Goal: Transaction & Acquisition: Obtain resource

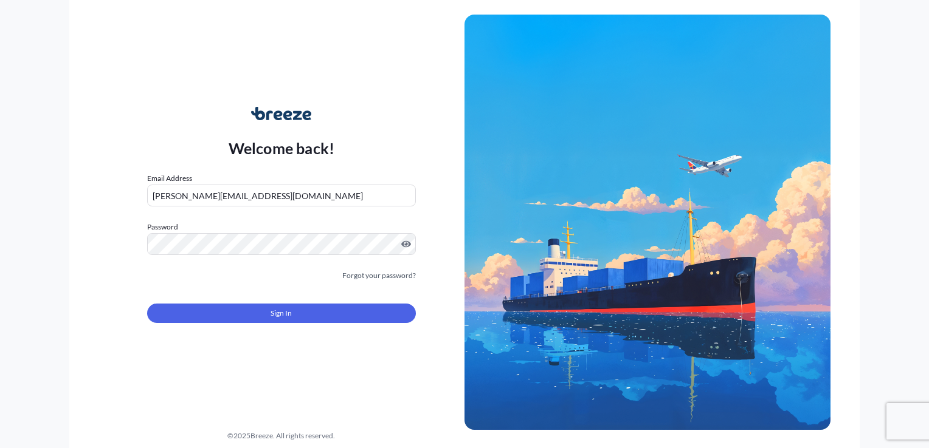
click at [335, 191] on input "[PERSON_NAME][EMAIL_ADDRESS][DOMAIN_NAME]" at bounding box center [281, 196] width 269 height 22
type input "[PERSON_NAME][EMAIL_ADDRESS][DOMAIN_NAME]"
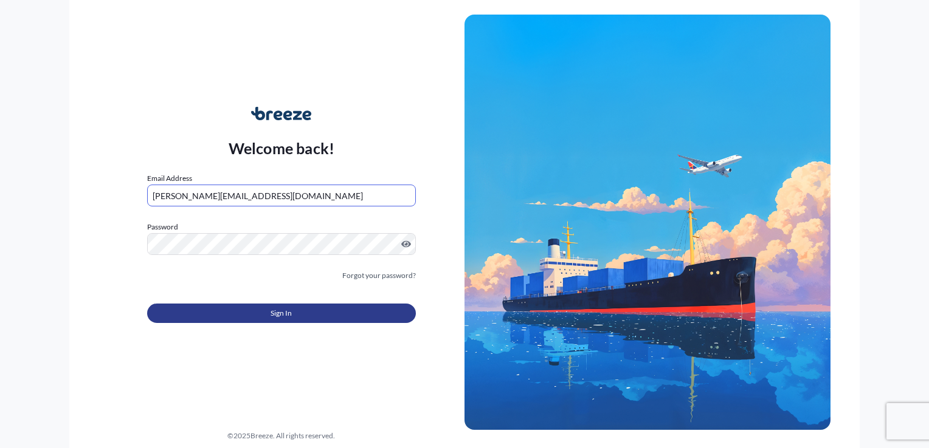
click at [306, 310] on button "Sign In" at bounding box center [281, 313] width 269 height 19
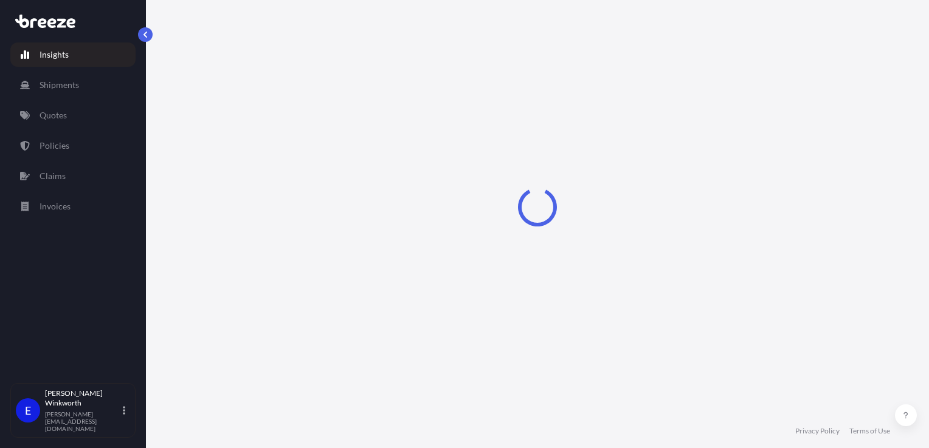
select select "2025"
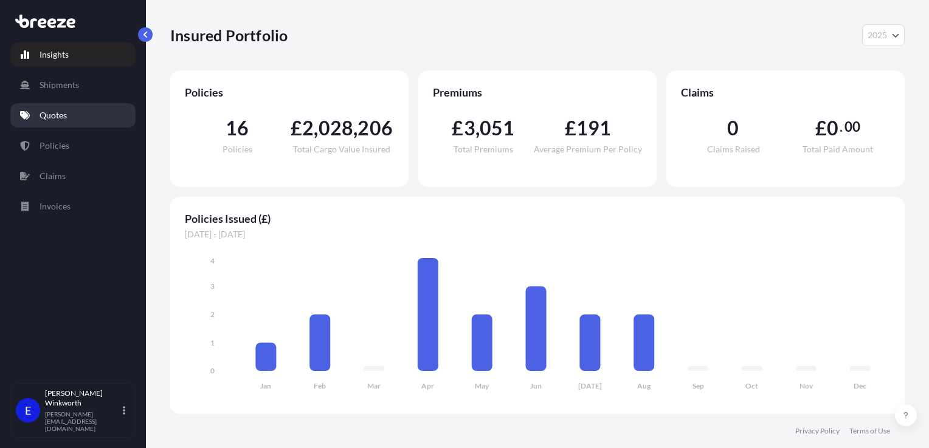
click at [60, 117] on p "Quotes" at bounding box center [53, 115] width 27 height 12
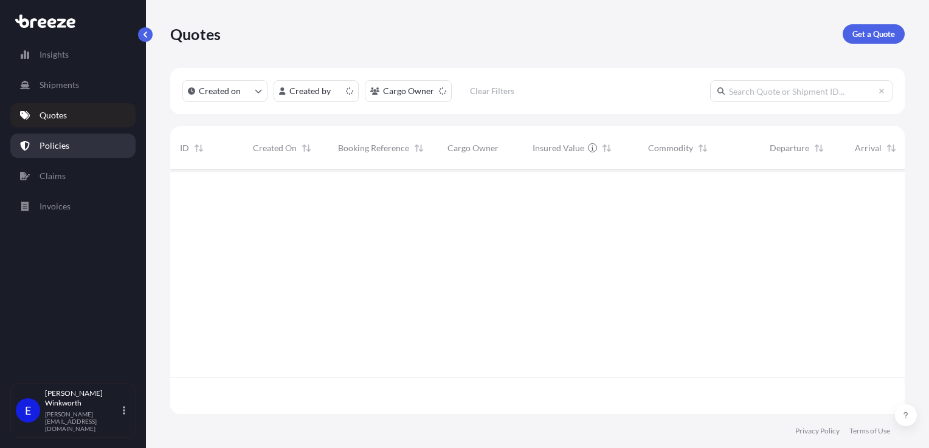
scroll to position [242, 724]
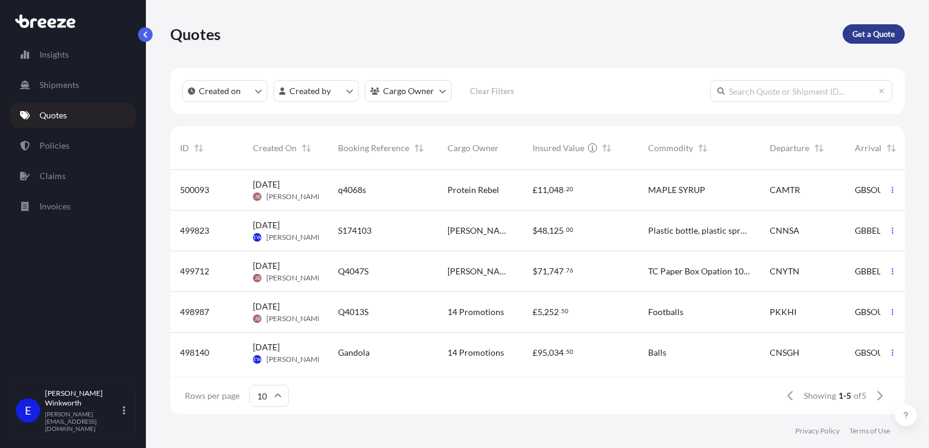
click at [872, 30] on p "Get a Quote" at bounding box center [873, 34] width 43 height 12
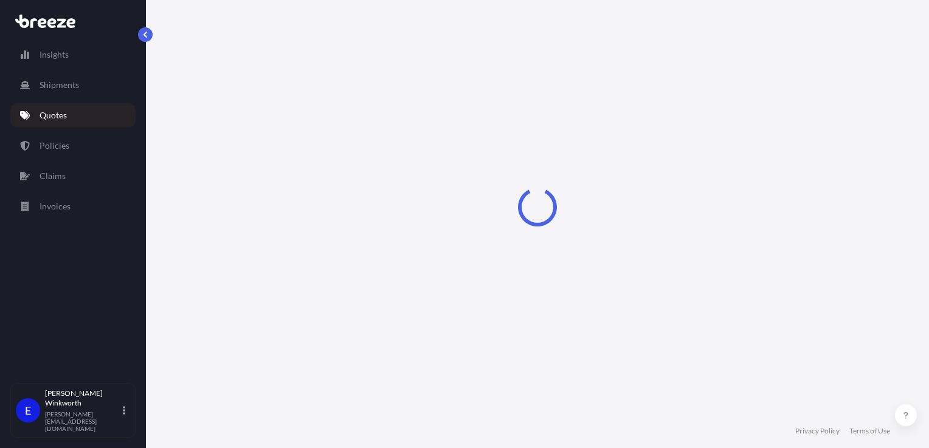
select select "Sea"
select select "1"
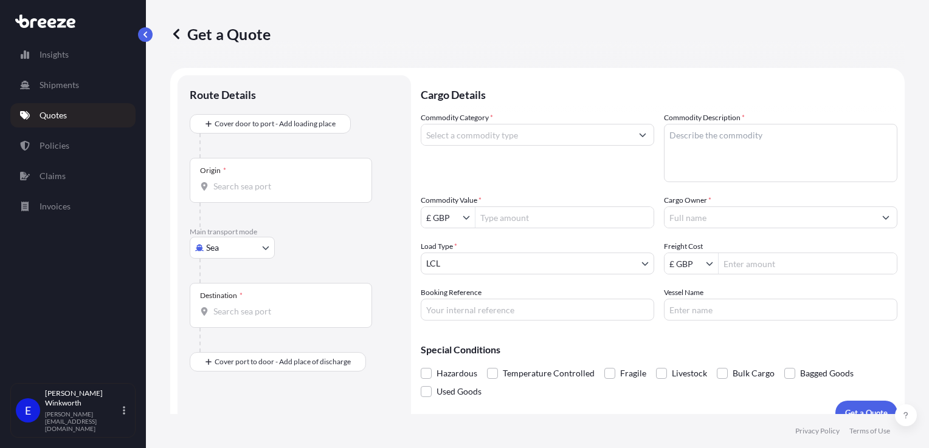
scroll to position [18, 0]
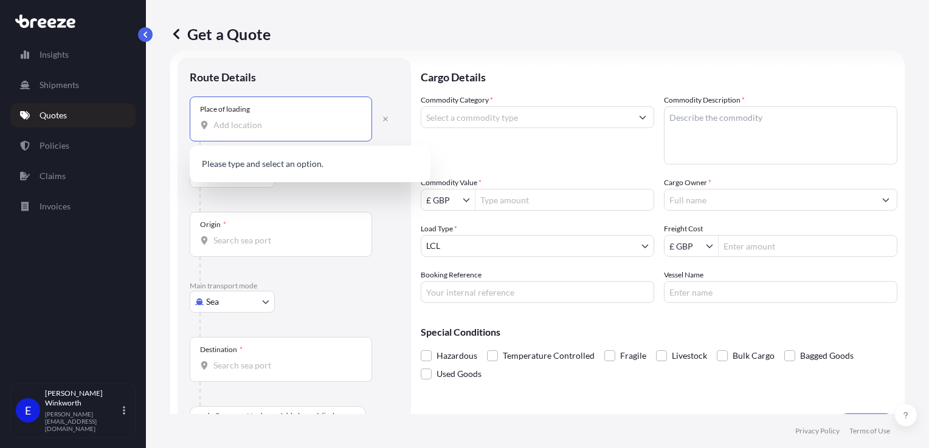
click at [240, 123] on input "Place of loading" at bounding box center [284, 125] width 143 height 12
paste input "P.R.China 310018"
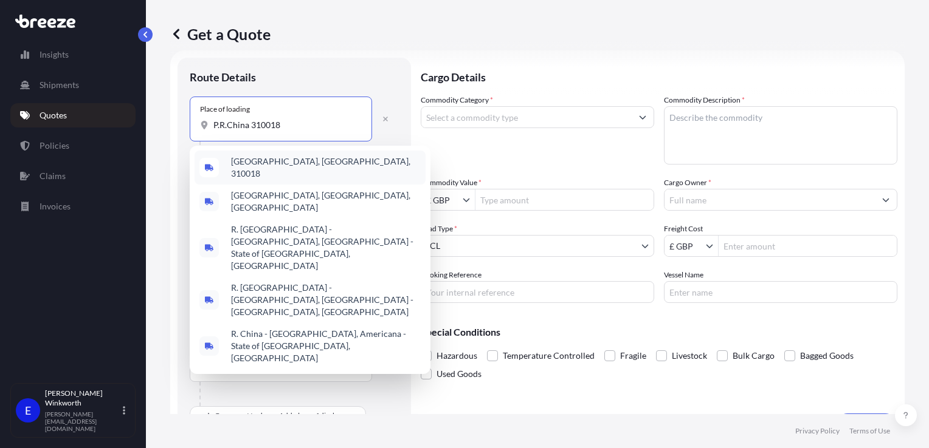
click at [274, 164] on span "[GEOGRAPHIC_DATA], [GEOGRAPHIC_DATA], 310018" at bounding box center [326, 168] width 190 height 24
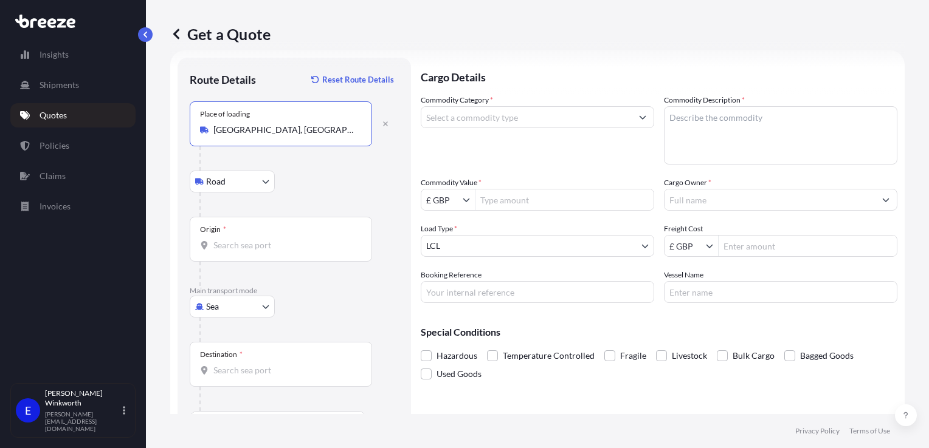
type input "[GEOGRAPHIC_DATA], [GEOGRAPHIC_DATA], 310018"
click at [241, 242] on input "Origin *" at bounding box center [284, 245] width 143 height 12
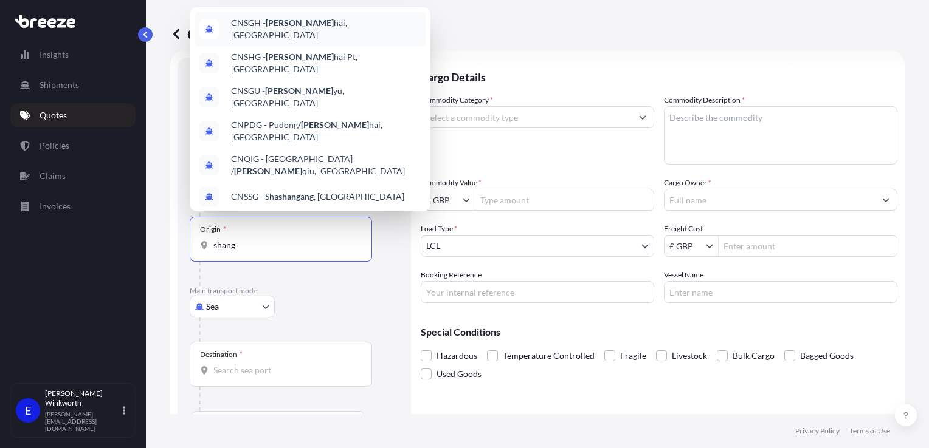
click at [266, 41] on span "CNSGH - Shang hai, [GEOGRAPHIC_DATA]" at bounding box center [326, 29] width 190 height 24
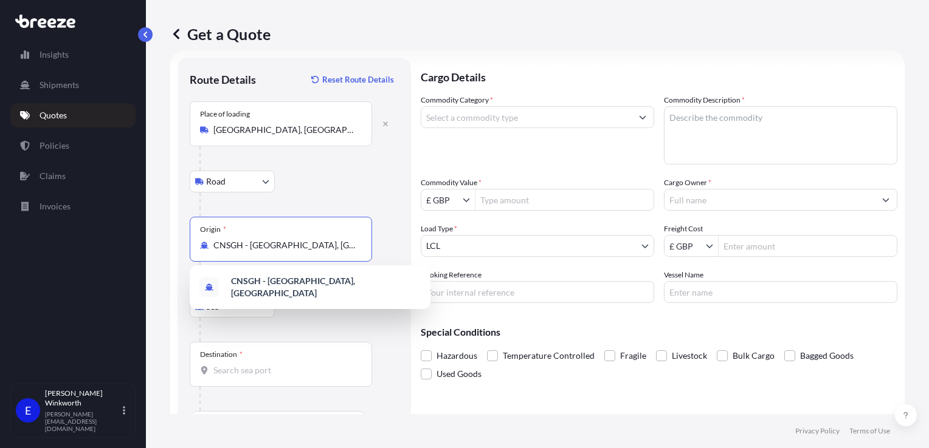
drag, startPoint x: 197, startPoint y: 260, endPoint x: 169, endPoint y: 259, distance: 28.0
click at [169, 259] on div "Get a Quote Route Details Reset Route Details Place of loading [GEOGRAPHIC_DATA…" at bounding box center [537, 207] width 783 height 414
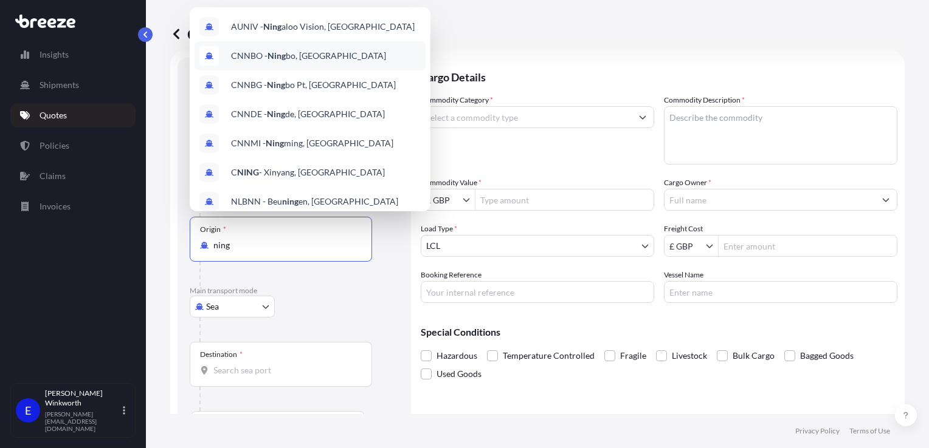
click at [290, 57] on span "CNNBO - [PERSON_NAME], [GEOGRAPHIC_DATA]" at bounding box center [308, 56] width 155 height 12
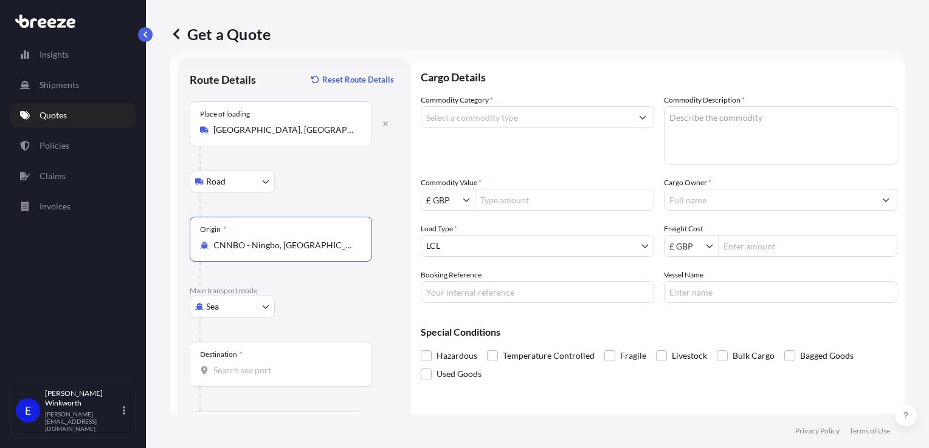
type input "CNNBO - Ningbo, [GEOGRAPHIC_DATA]"
click at [229, 369] on input "Destination *" at bounding box center [284, 371] width 143 height 12
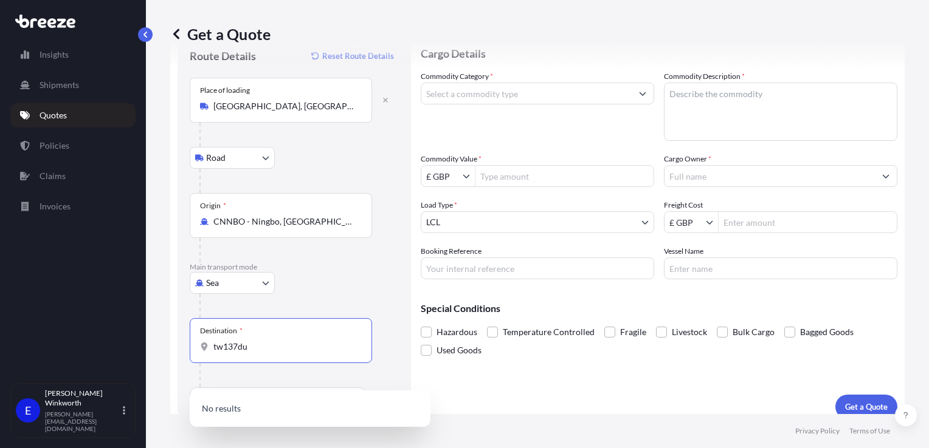
scroll to position [52, 0]
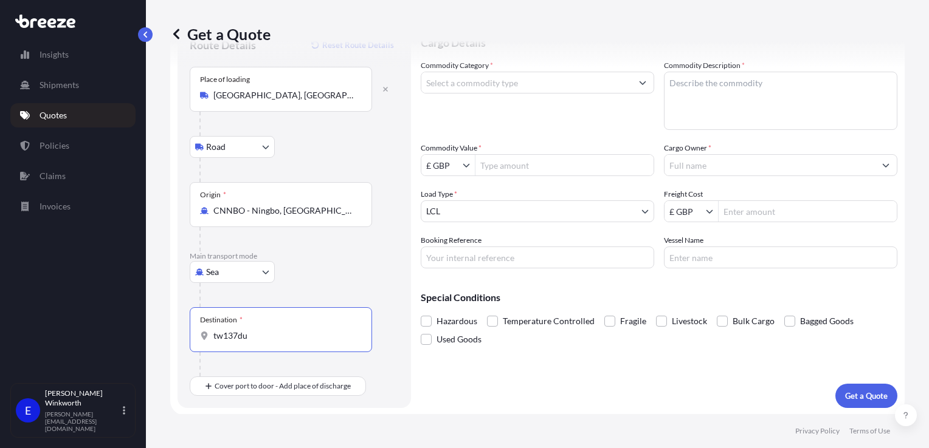
drag, startPoint x: 235, startPoint y: 338, endPoint x: 202, endPoint y: 335, distance: 32.9
click at [202, 335] on div "tw137du" at bounding box center [281, 336] width 162 height 12
type input "GBSOU - [GEOGRAPHIC_DATA], [GEOGRAPHIC_DATA]"
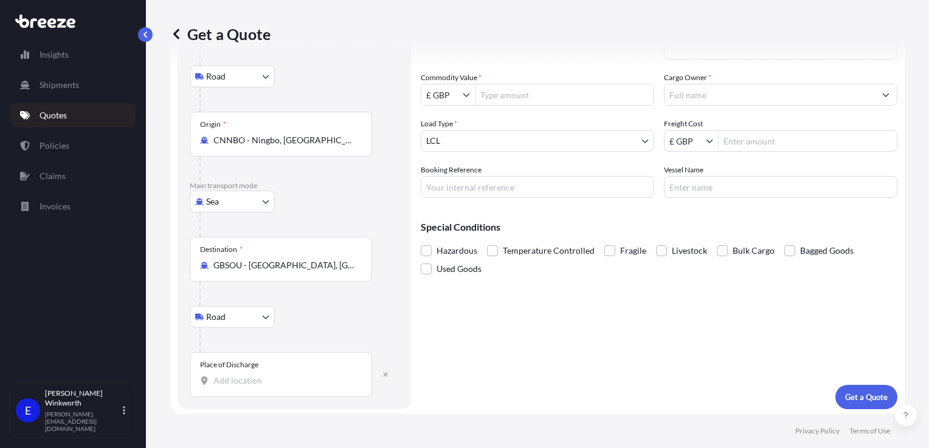
scroll to position [124, 0]
click at [234, 382] on input "Place of Discharge" at bounding box center [284, 380] width 143 height 12
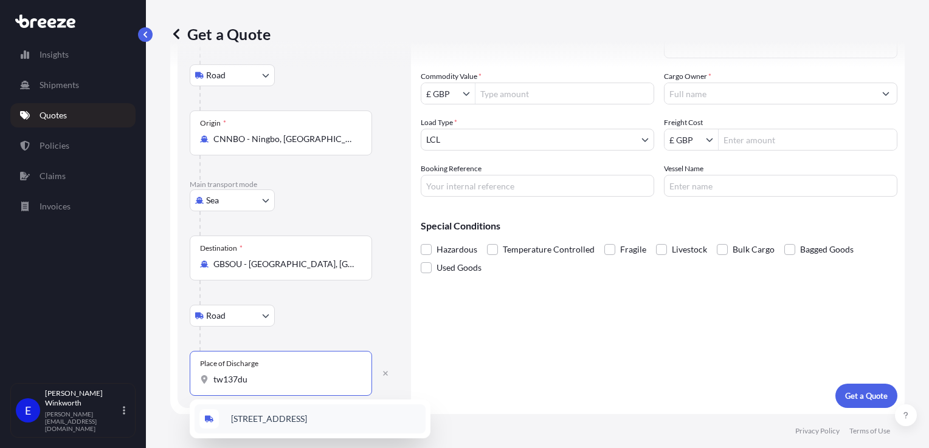
click at [283, 419] on span "[STREET_ADDRESS]" at bounding box center [269, 419] width 76 height 12
type input "[STREET_ADDRESS]"
click at [508, 92] on input "Commodity Value *" at bounding box center [564, 94] width 178 height 22
type input "26,441"
click at [699, 91] on input "Cargo Owner *" at bounding box center [769, 94] width 210 height 22
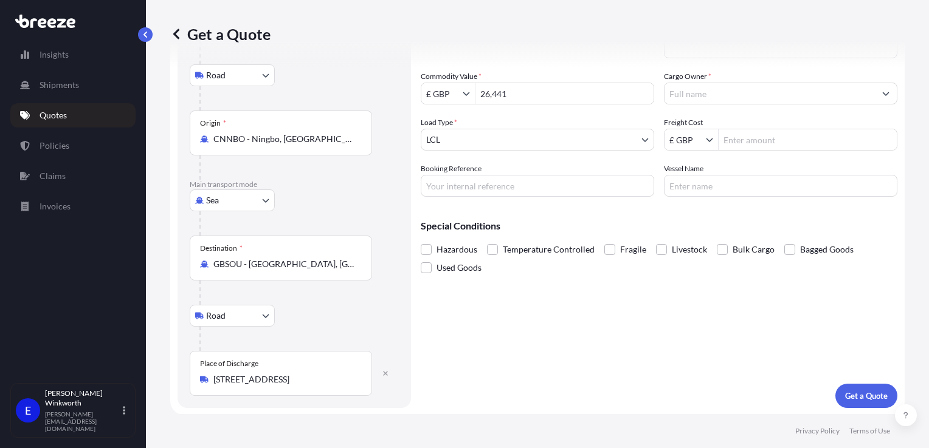
click at [710, 86] on input "Cargo Owner *" at bounding box center [769, 94] width 210 height 22
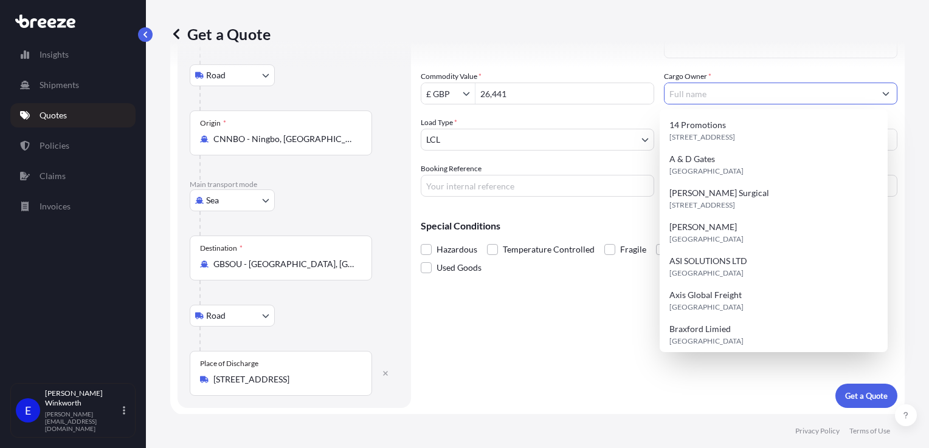
paste input "Berkeley Health Ltd"
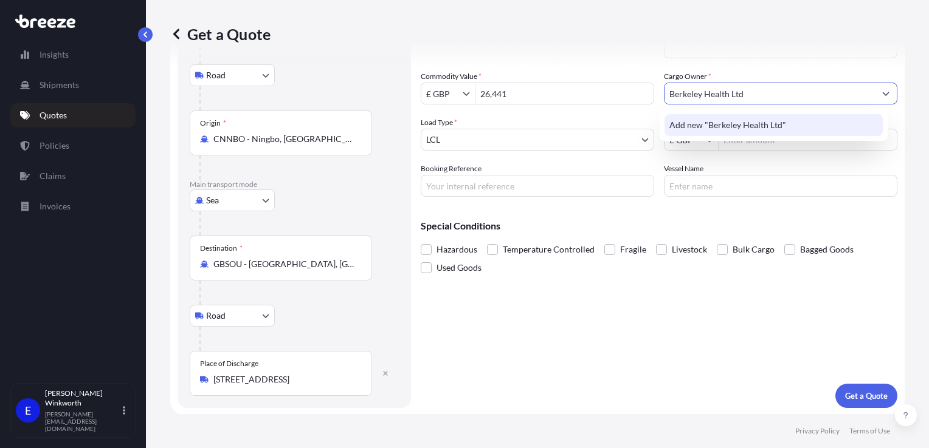
click at [717, 125] on span "Add new "Berkeley Health Ltd"" at bounding box center [727, 125] width 117 height 12
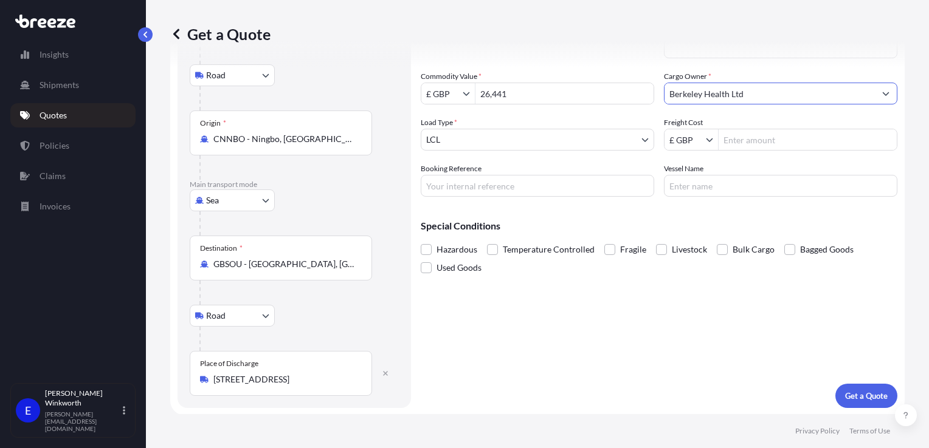
type input "Berkeley Health Ltd"
click at [729, 139] on input "Freight Cost" at bounding box center [807, 140] width 178 height 22
click at [736, 139] on input "Freight Cost" at bounding box center [807, 140] width 178 height 22
paste input "1242.75"
type input "1,242.75"
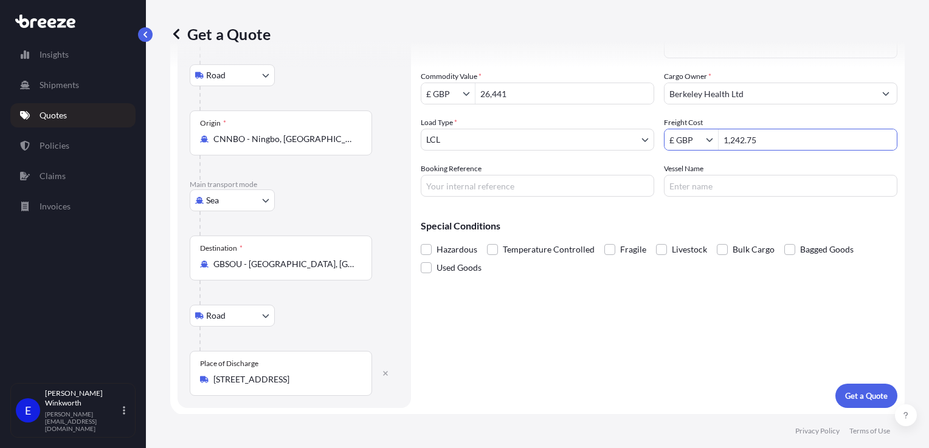
click at [486, 188] on input "Booking Reference" at bounding box center [537, 186] width 233 height 22
type input "q"
click at [430, 188] on input "q4071s" at bounding box center [537, 186] width 233 height 22
click at [447, 185] on input "Q4071s" at bounding box center [537, 186] width 233 height 22
paste input "1242.75"
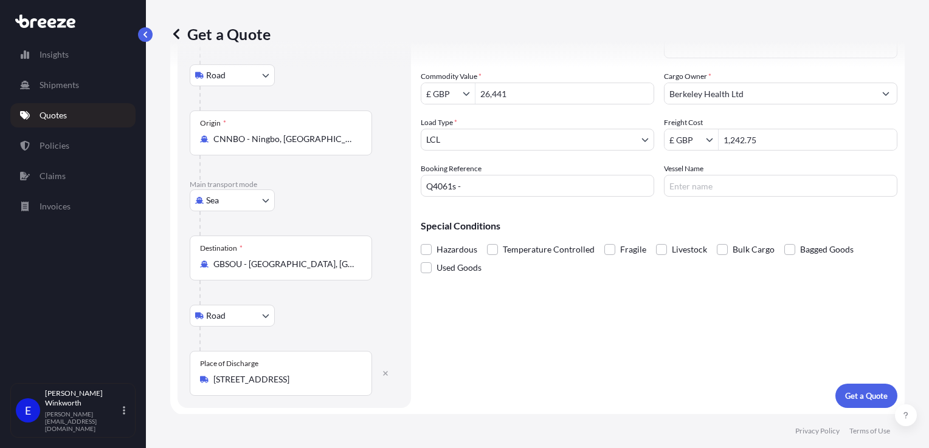
click at [462, 181] on input "Q4061s -" at bounding box center [537, 186] width 233 height 22
paste input "Berkeley Health Ltd"
type input "Q4061s -Berkeley Health Ltd"
click at [682, 182] on input "Vessel Name" at bounding box center [780, 186] width 233 height 22
type input "tba"
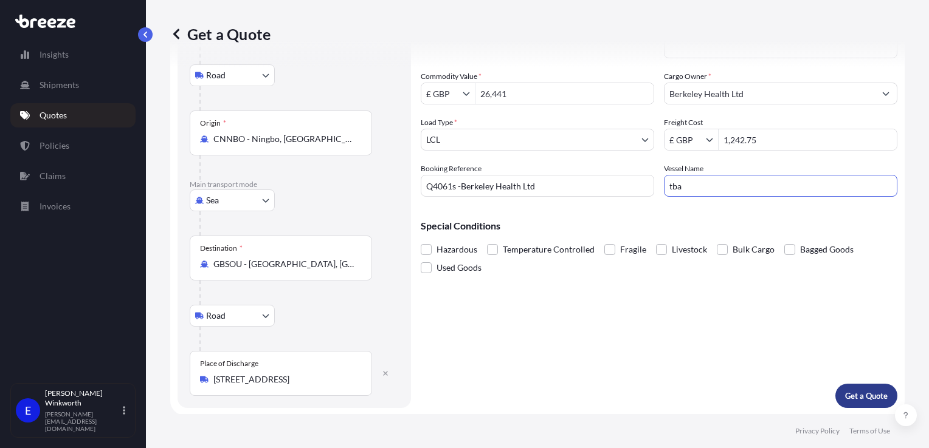
click at [867, 394] on p "Get a Quote" at bounding box center [866, 396] width 43 height 12
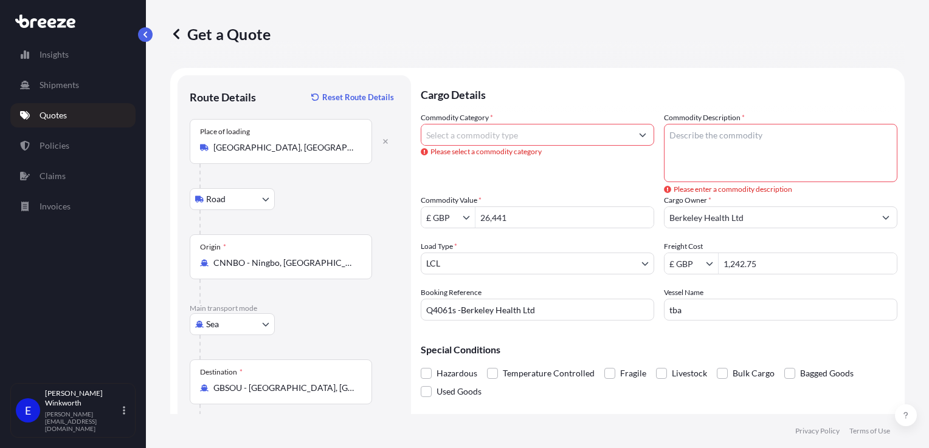
click at [709, 145] on textarea "Commodity Description *" at bounding box center [780, 153] width 233 height 58
click at [724, 132] on textarea "Commodity Description *" at bounding box center [780, 153] width 233 height 58
click at [456, 139] on input "Commodity Category *" at bounding box center [526, 135] width 210 height 22
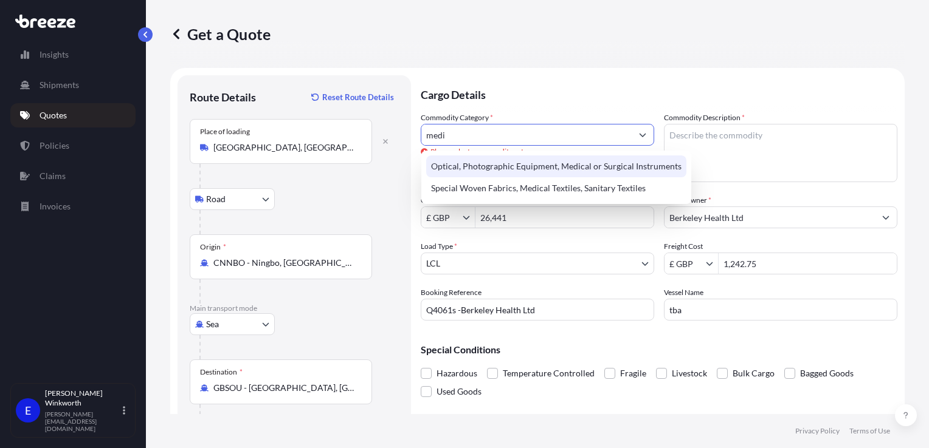
click at [504, 174] on div "Optical, Photographic Equipment, Medical or Surgical Instruments" at bounding box center [556, 167] width 260 height 22
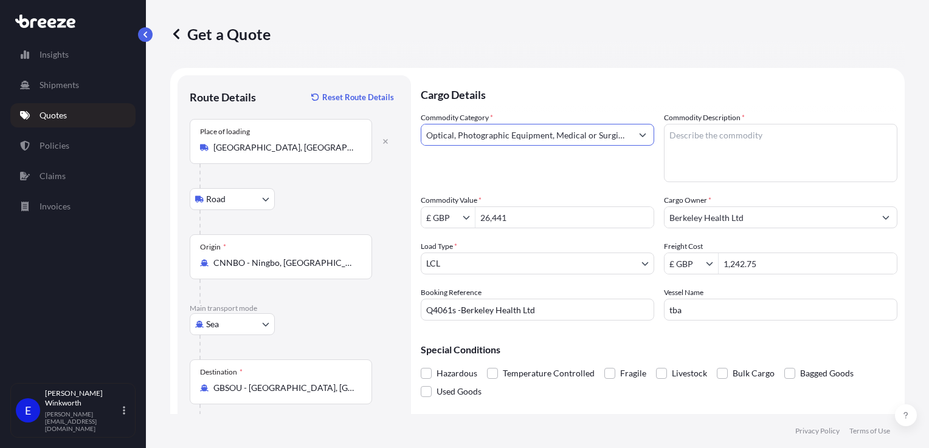
type input "Optical, Photographic Equipment, Medical or Surgical Instruments"
click at [679, 137] on textarea "Commodity Description *" at bounding box center [780, 153] width 233 height 58
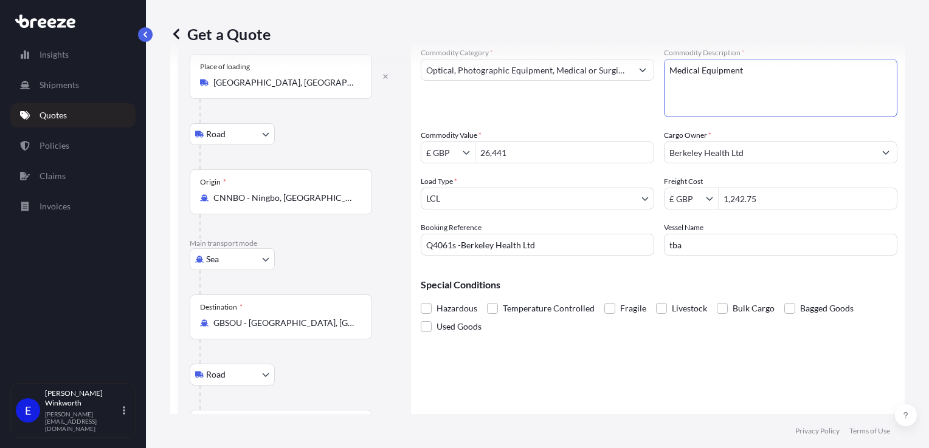
scroll to position [124, 0]
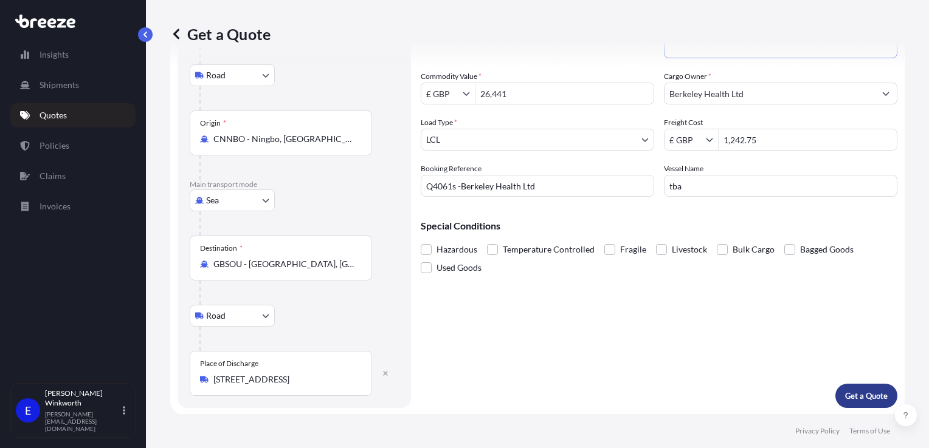
type textarea "Medical Equipment"
click at [845, 396] on p "Get a Quote" at bounding box center [866, 396] width 43 height 12
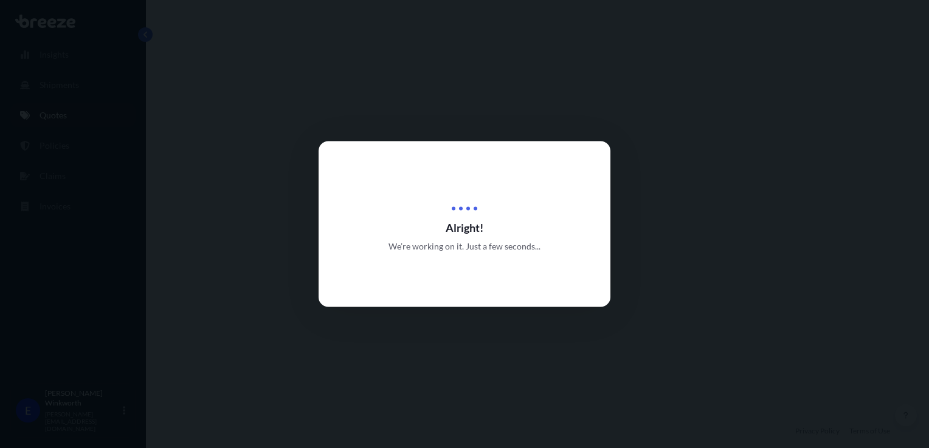
select select "Road"
select select "Sea"
select select "Road"
select select "1"
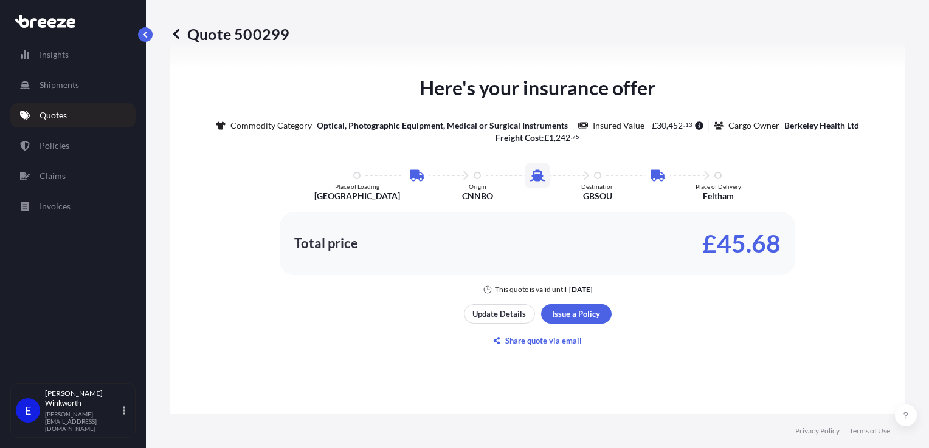
scroll to position [728, 0]
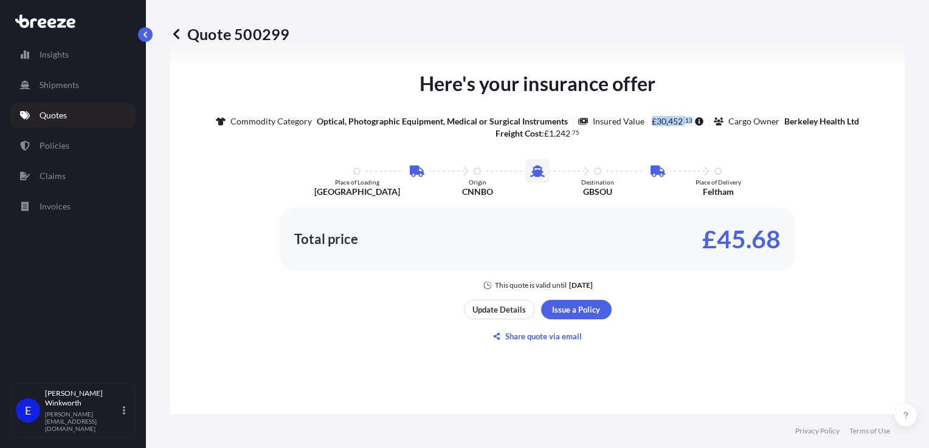
drag, startPoint x: 647, startPoint y: 120, endPoint x: 687, endPoint y: 121, distance: 40.7
click at [687, 121] on span "£ 30 , 452 . 13" at bounding box center [676, 121] width 54 height 9
